Goal: Navigation & Orientation: Find specific page/section

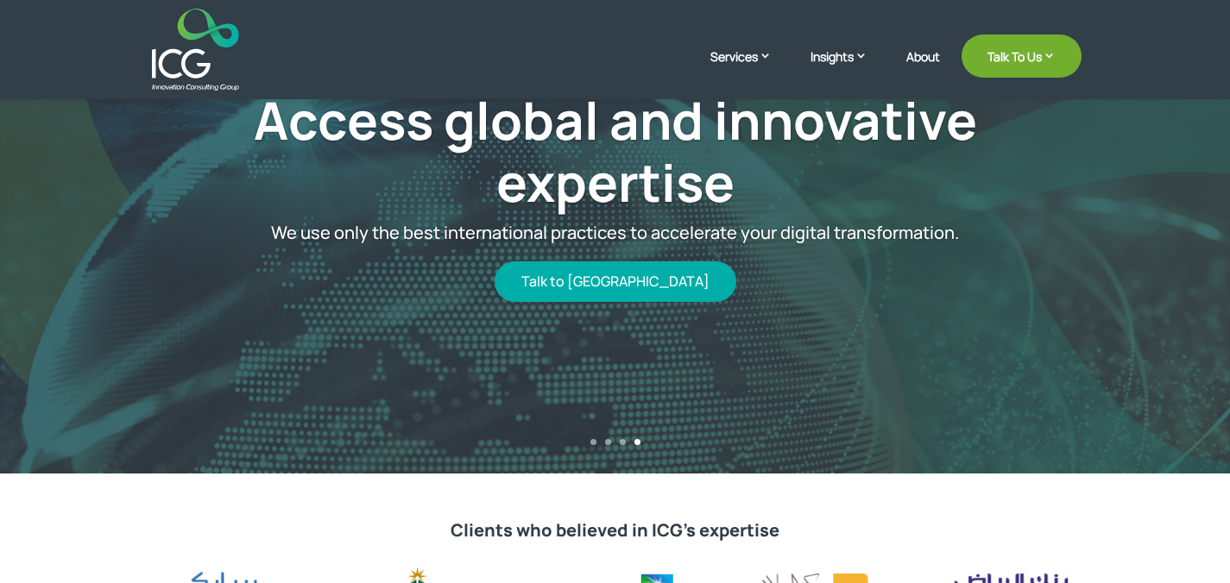
scroll to position [163, 0]
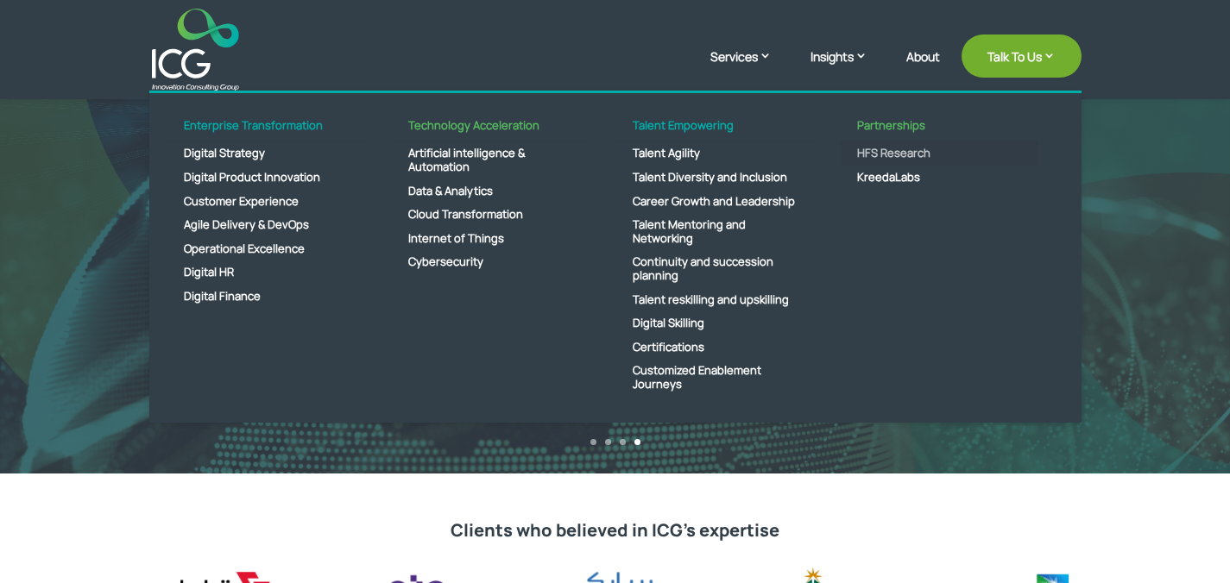
click at [873, 153] on link "HFS Research" at bounding box center [939, 154] width 199 height 24
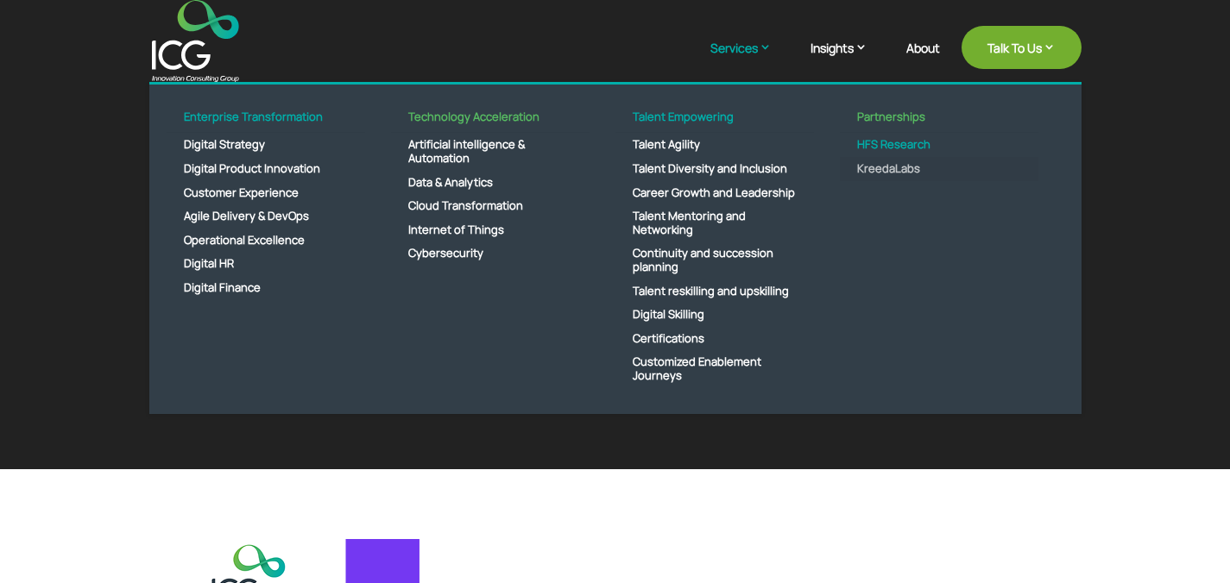
click at [886, 172] on link "KreedaLabs" at bounding box center [939, 169] width 199 height 24
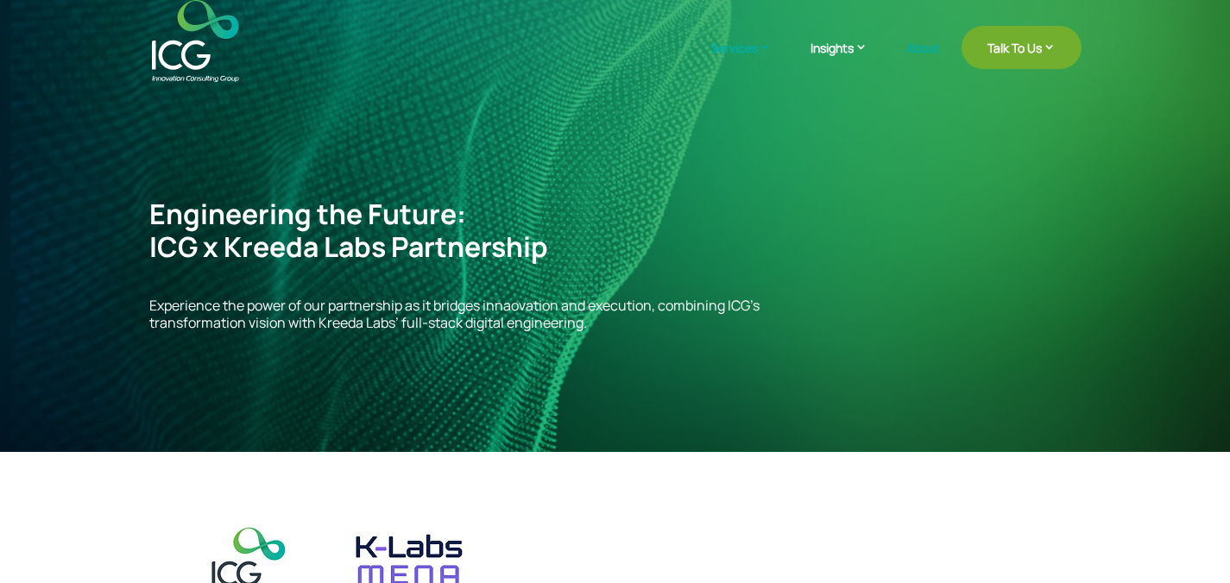
click at [930, 43] on link "About" at bounding box center [923, 61] width 34 height 41
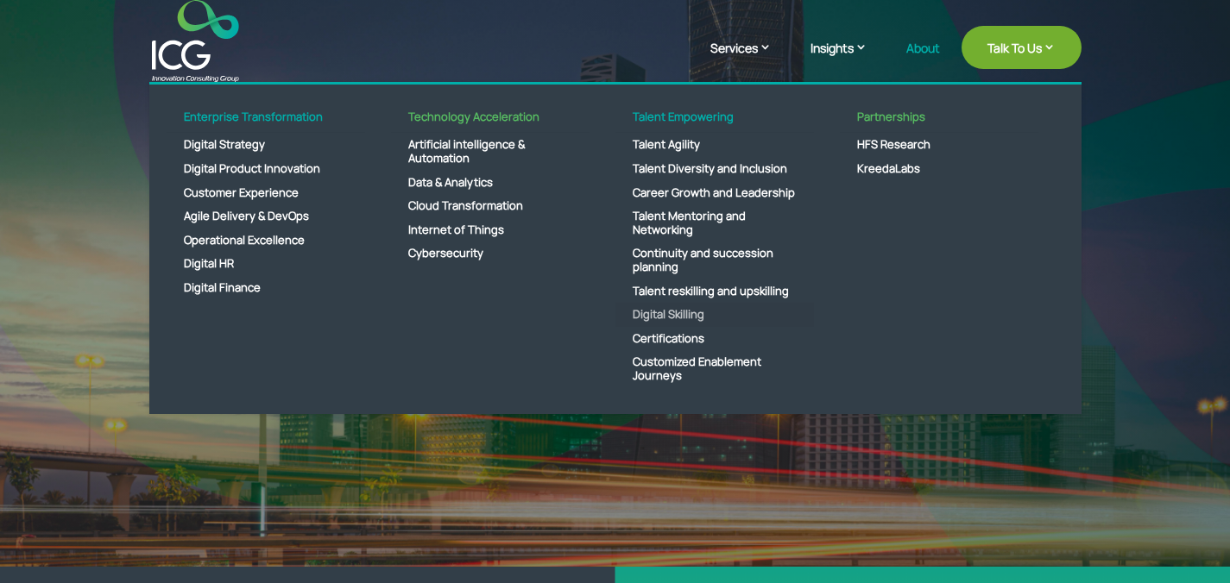
click at [653, 317] on link "Digital Skilling" at bounding box center [714, 315] width 199 height 24
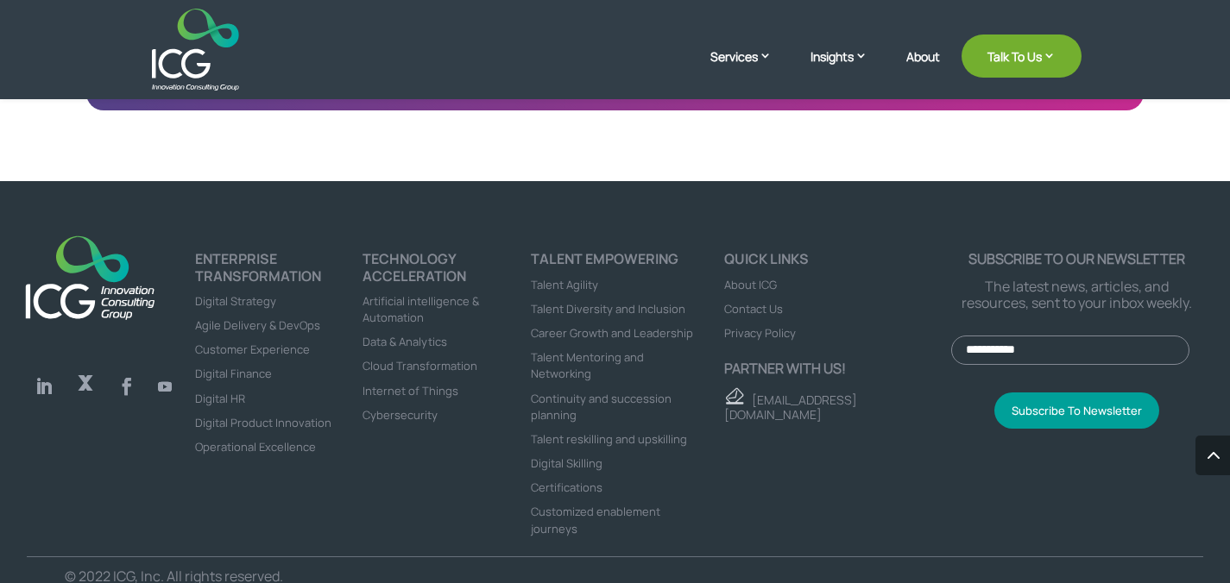
scroll to position [3927, 0]
